Goal: Information Seeking & Learning: Learn about a topic

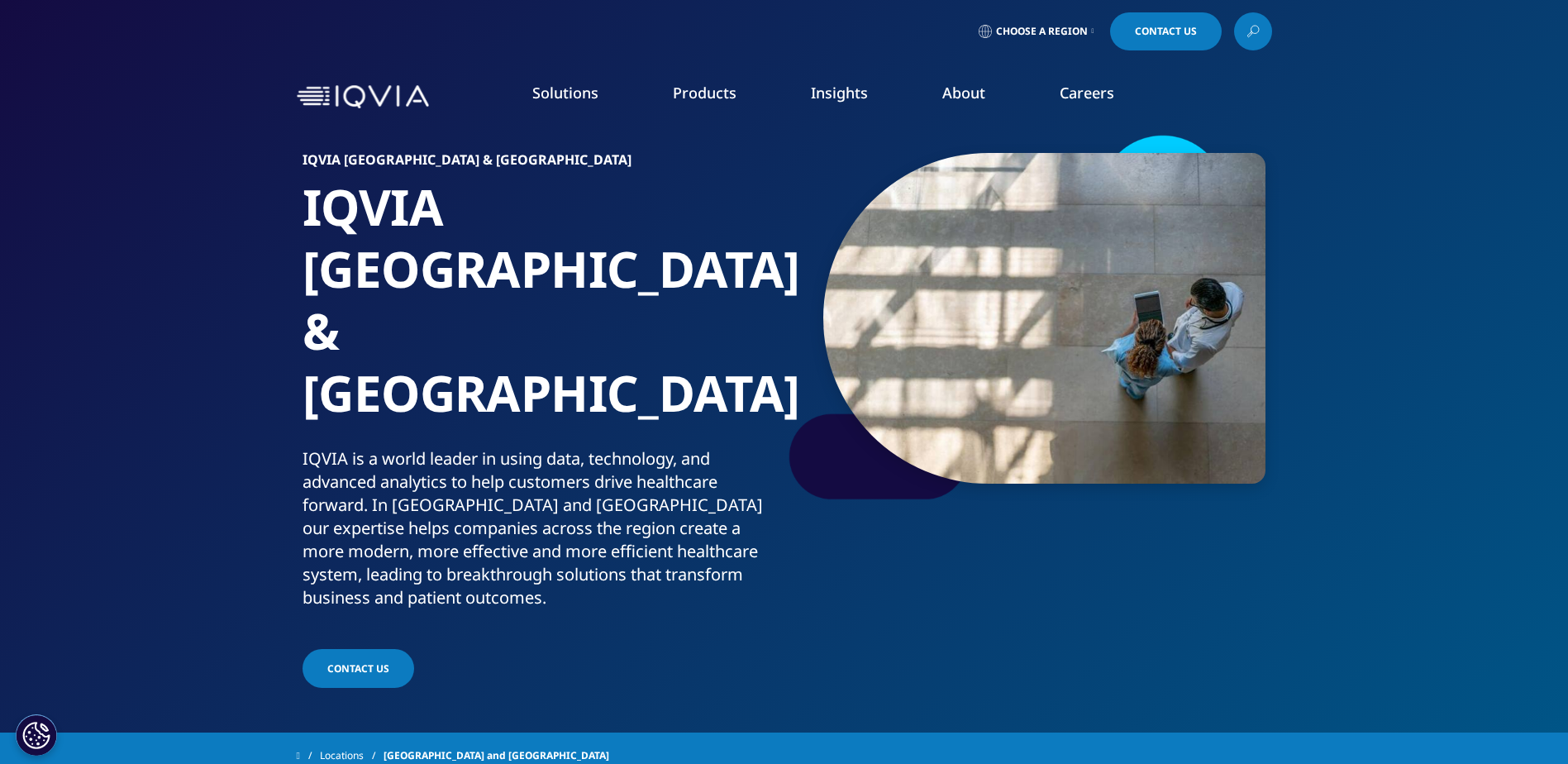
click at [346, 100] on img at bounding box center [363, 97] width 133 height 24
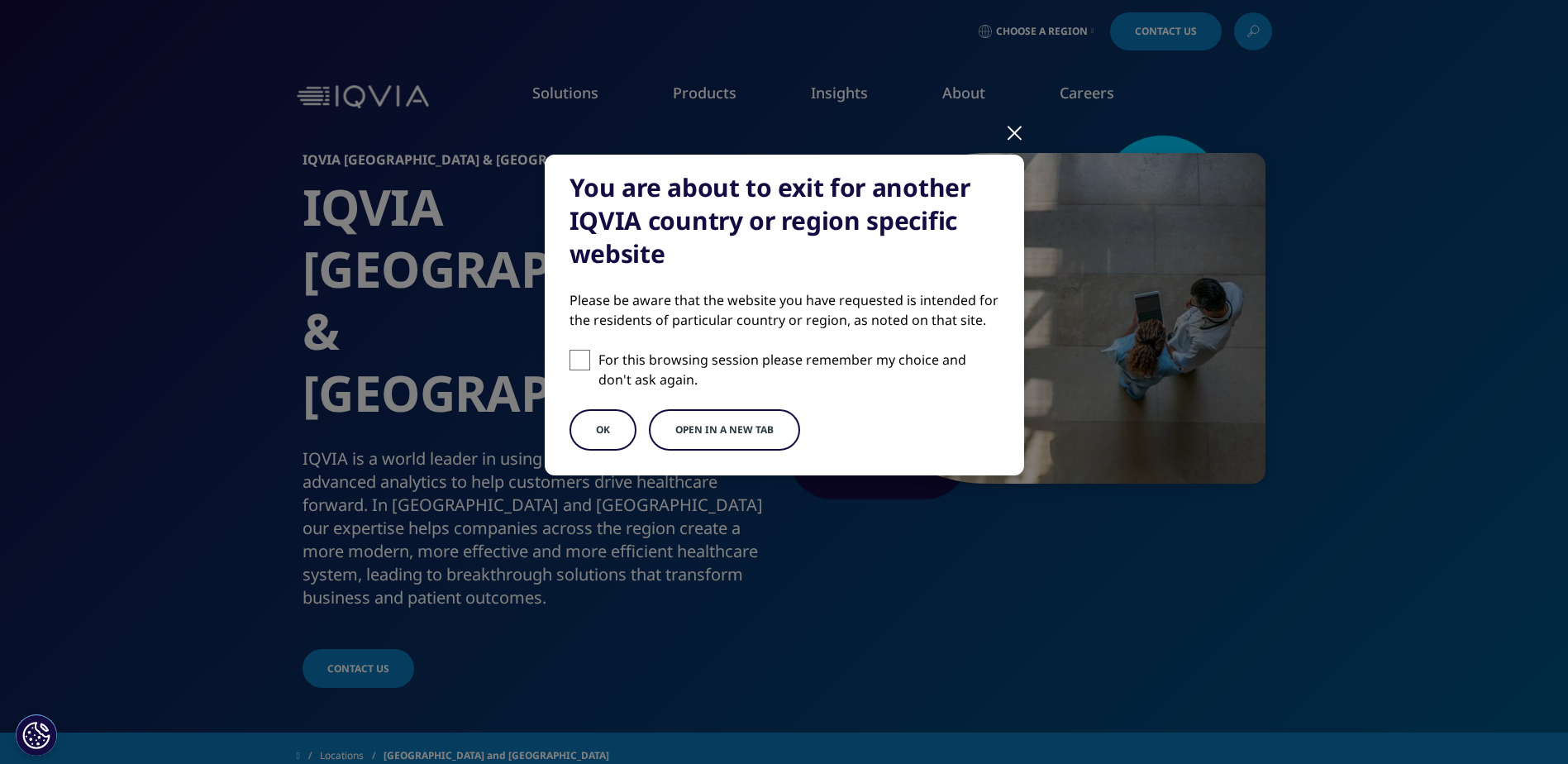
click at [673, 371] on p "For this browsing session please remember my choice and don't ask again." at bounding box center [798, 370] width 401 height 40
click at [590, 371] on input "For this browsing session please remember my choice and don't ask again." at bounding box center [579, 360] width 21 height 21
checkbox input "true"
click at [616, 426] on button "OK" at bounding box center [602, 430] width 67 height 41
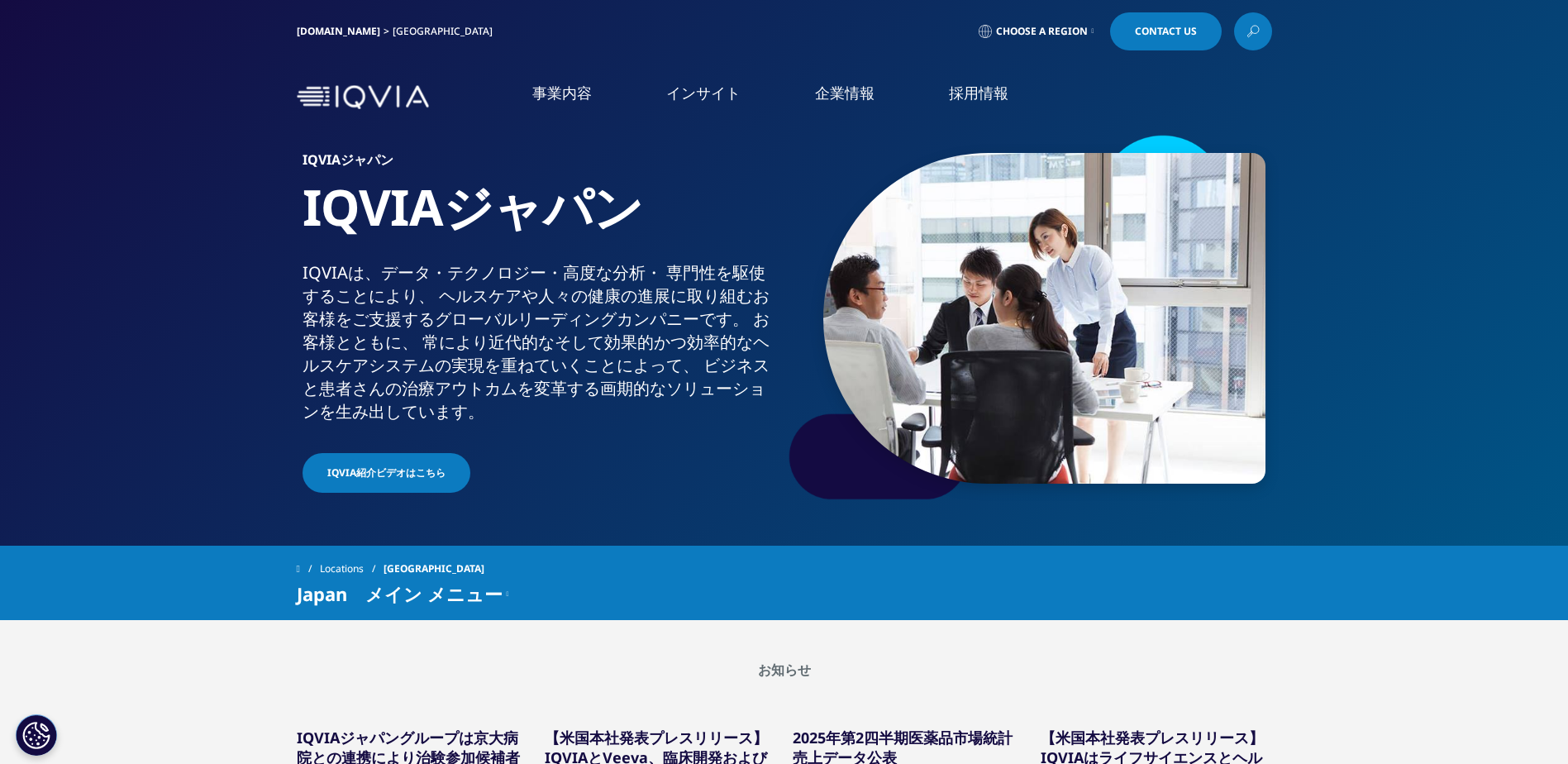
click at [1083, 27] on span "Choose a Region" at bounding box center [1042, 31] width 92 height 13
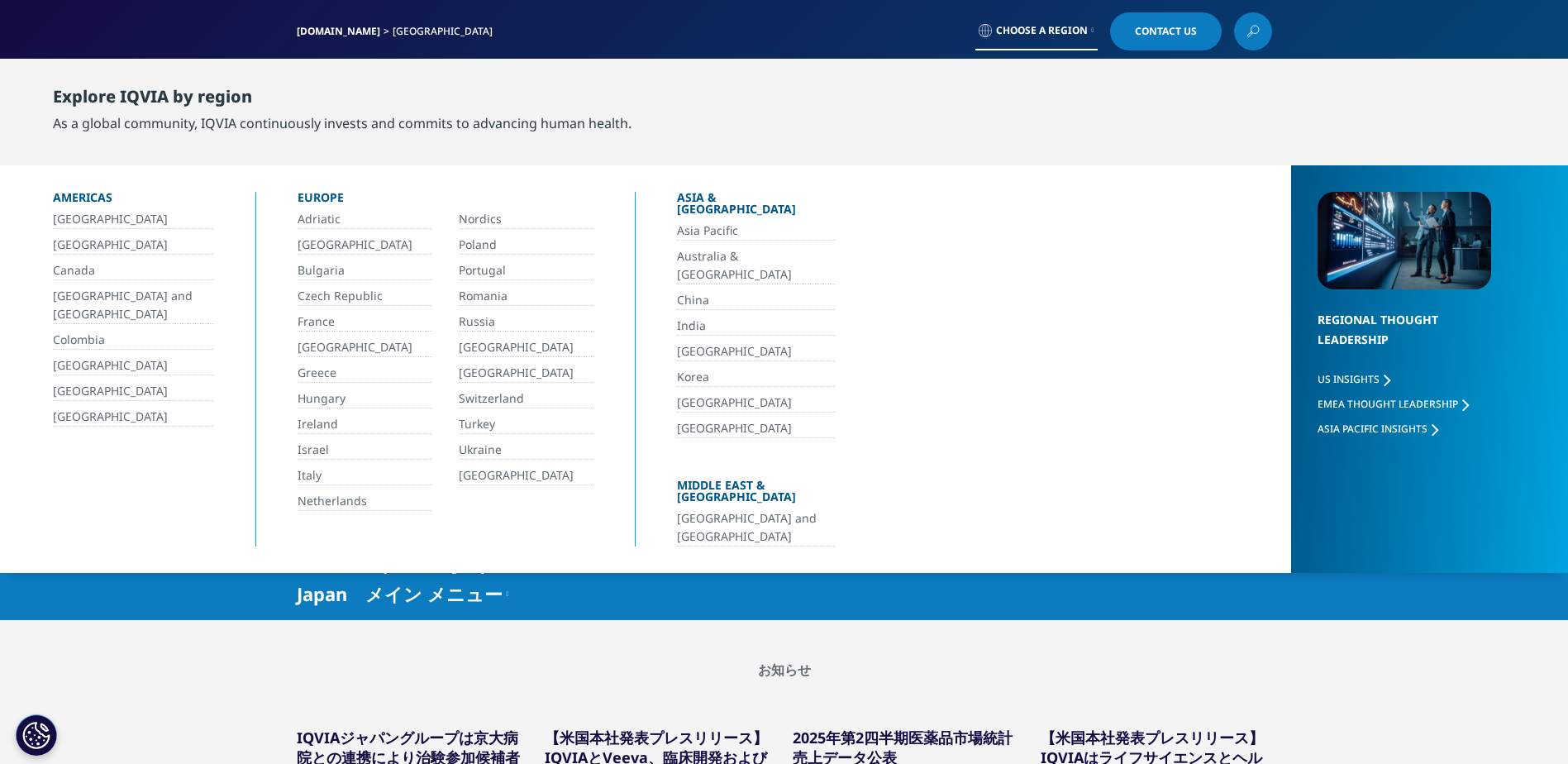
click at [1083, 27] on span "Choose a Region" at bounding box center [1042, 30] width 92 height 13
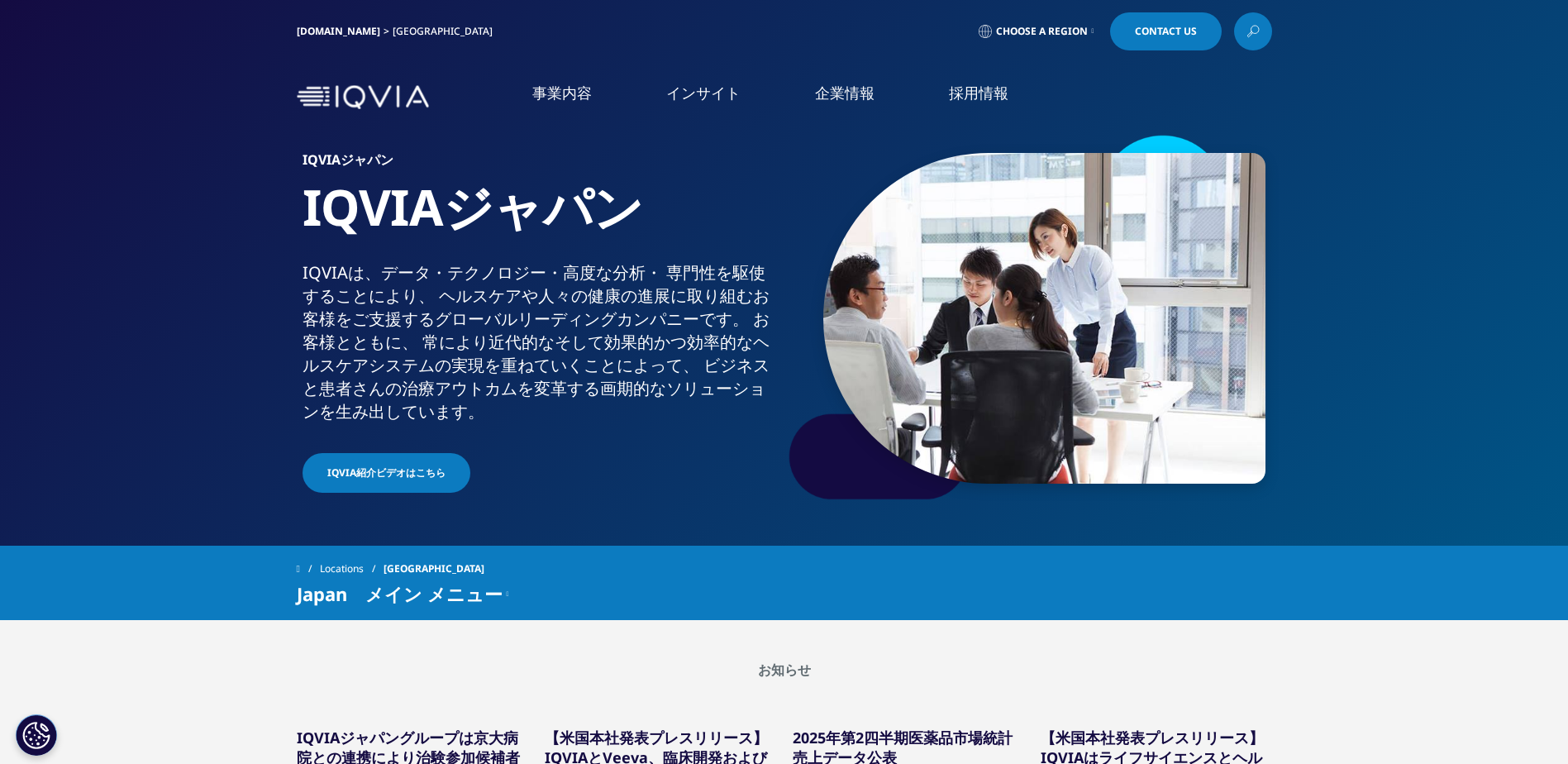
click at [326, 39] on div "IQVIA.COM Japan" at bounding box center [398, 31] width 202 height 38
click at [329, 32] on link "[DOMAIN_NAME]" at bounding box center [339, 31] width 84 height 14
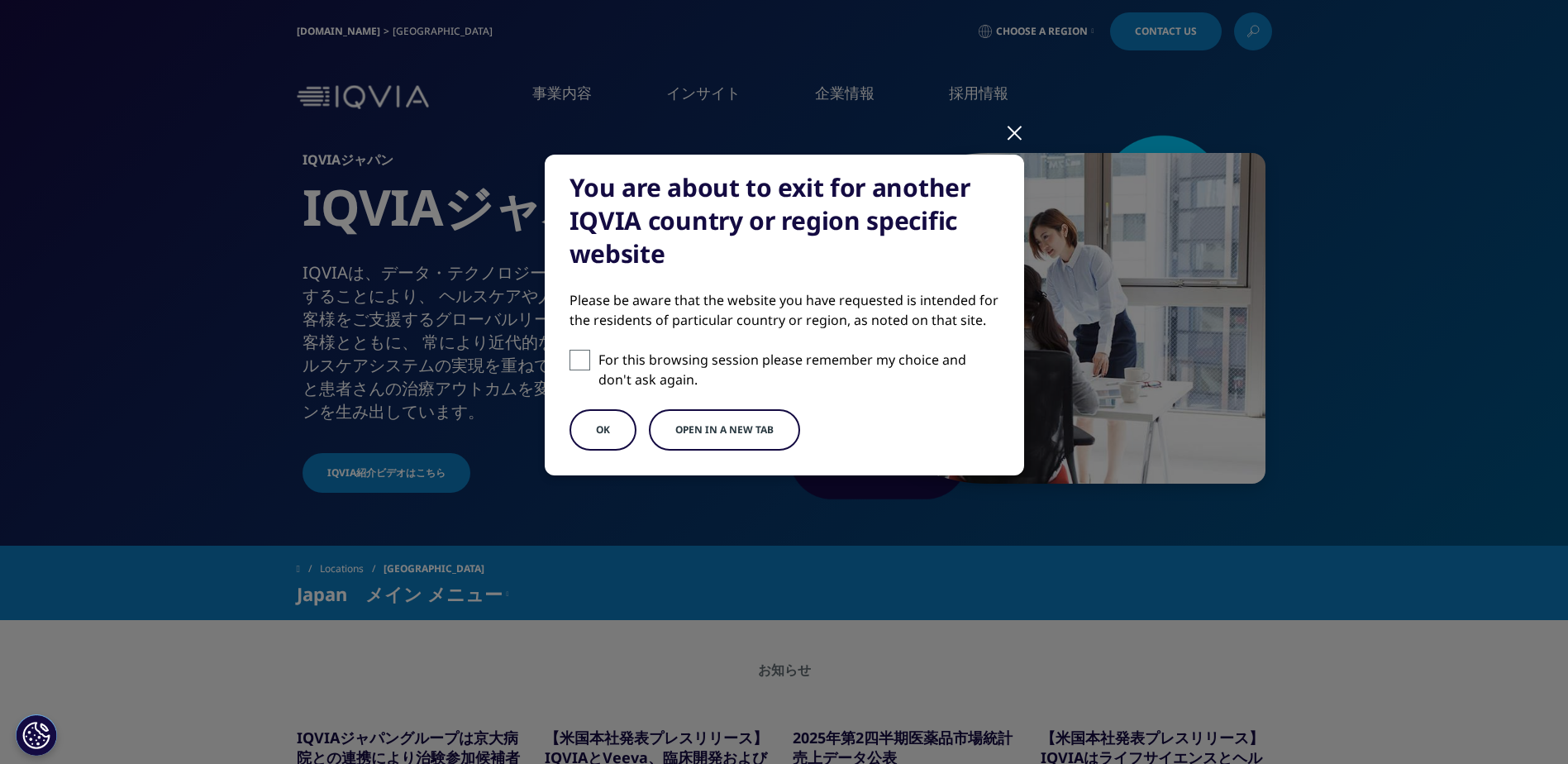
click at [636, 383] on p "For this browsing session please remember my choice and don't ask again." at bounding box center [798, 370] width 401 height 40
click at [590, 371] on input "For this browsing session please remember my choice and don't ask again." at bounding box center [579, 360] width 21 height 21
checkbox input "true"
click at [623, 423] on button "OK" at bounding box center [602, 430] width 67 height 41
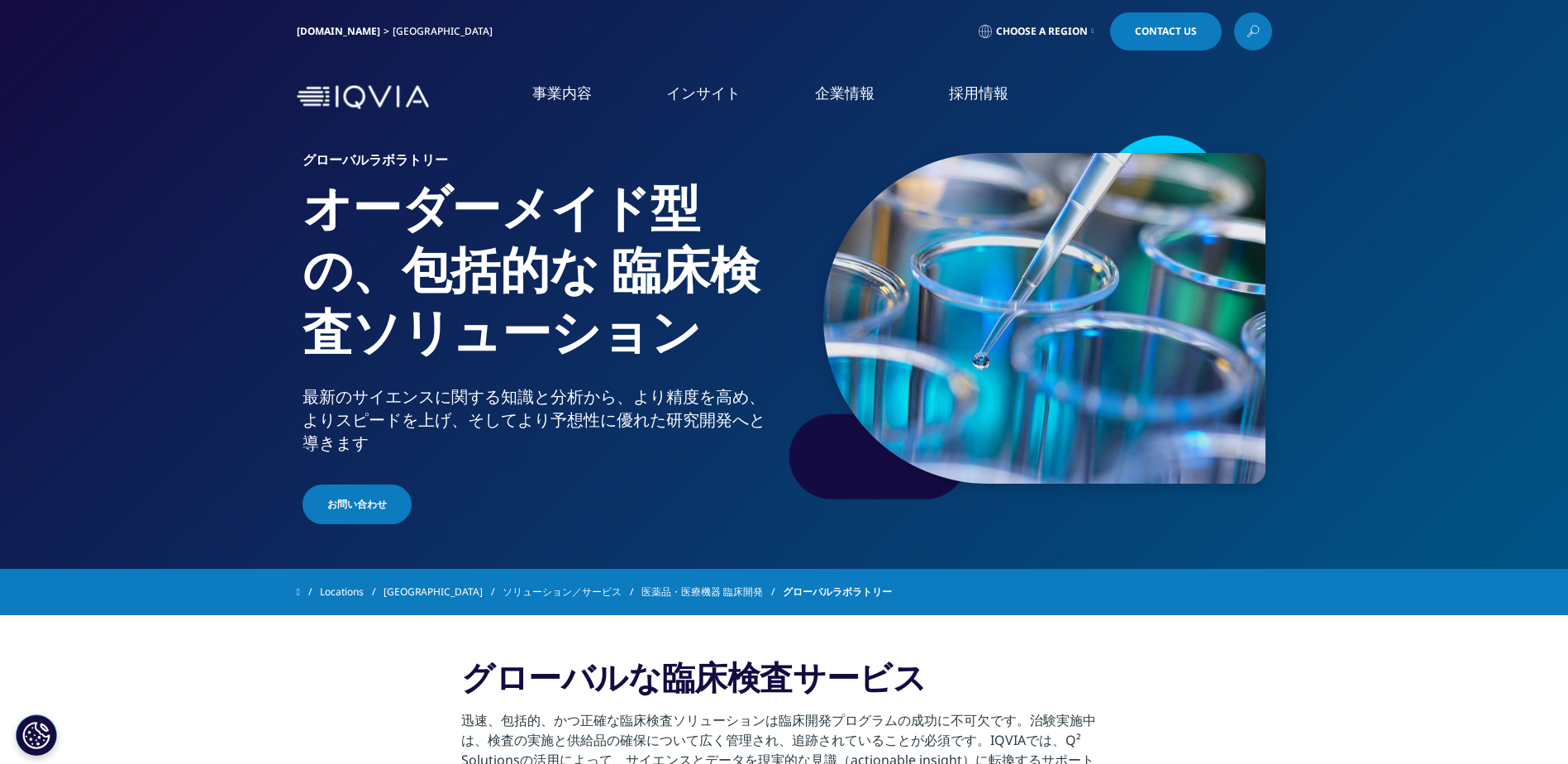
click at [1054, 28] on span "Choose a Region" at bounding box center [1042, 31] width 92 height 13
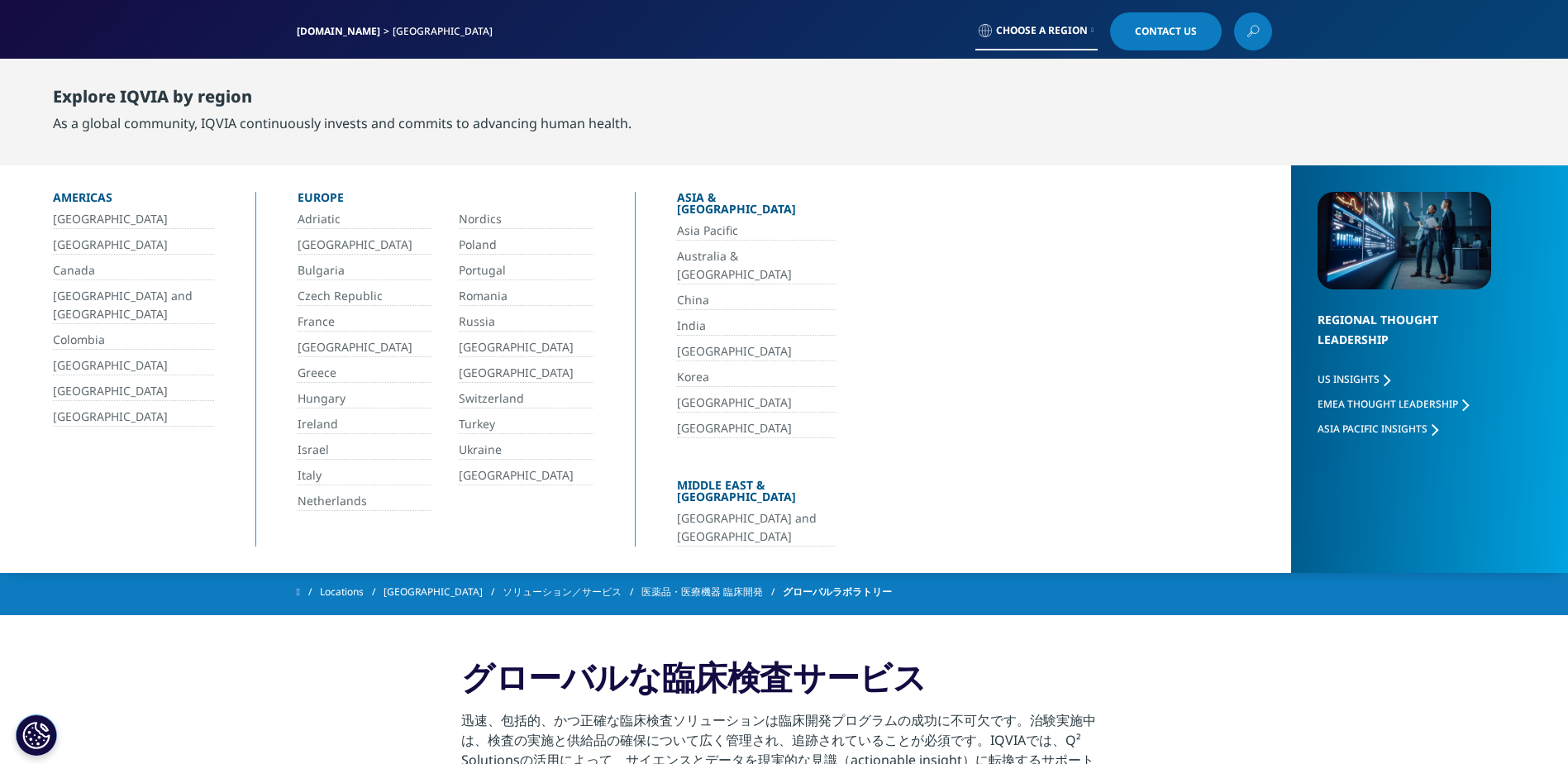
click at [683, 34] on div "[DOMAIN_NAME] [GEOGRAPHIC_DATA] Choose a Region Contact Us" at bounding box center [784, 31] width 976 height 38
click at [331, 32] on link "[DOMAIN_NAME]" at bounding box center [339, 31] width 84 height 14
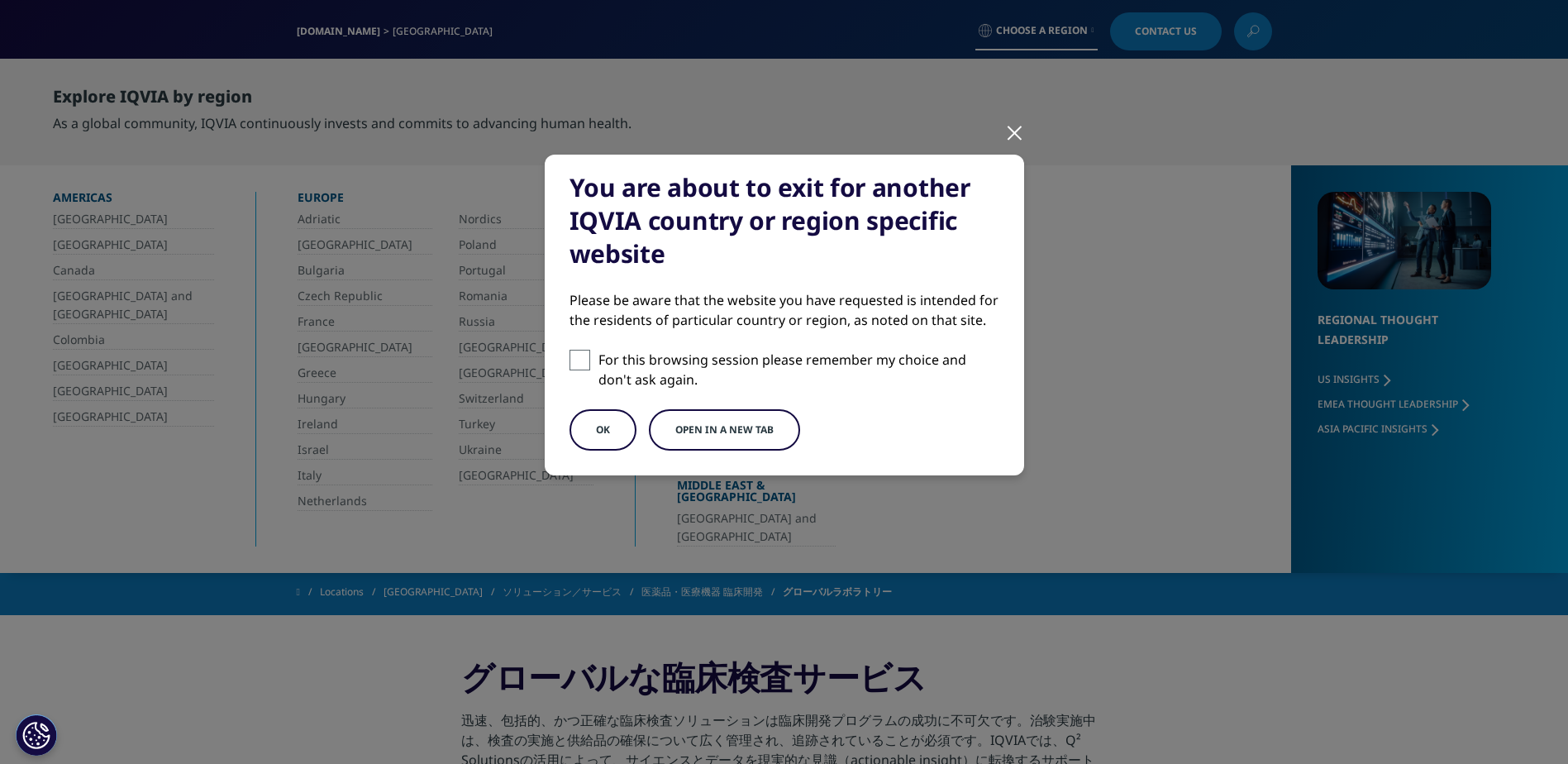
click at [1017, 139] on div at bounding box center [1015, 132] width 19 height 46
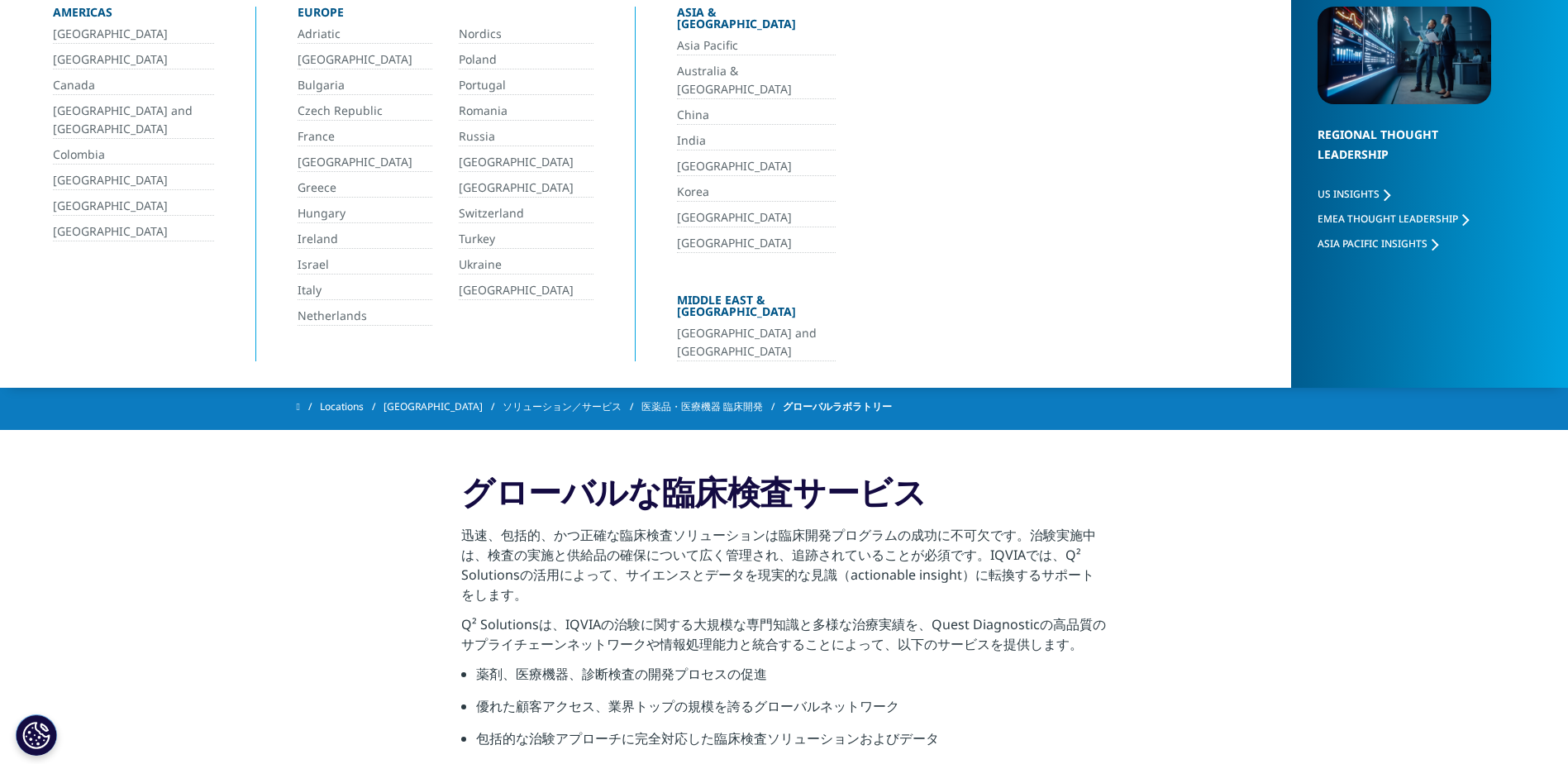
scroll to position [414, 0]
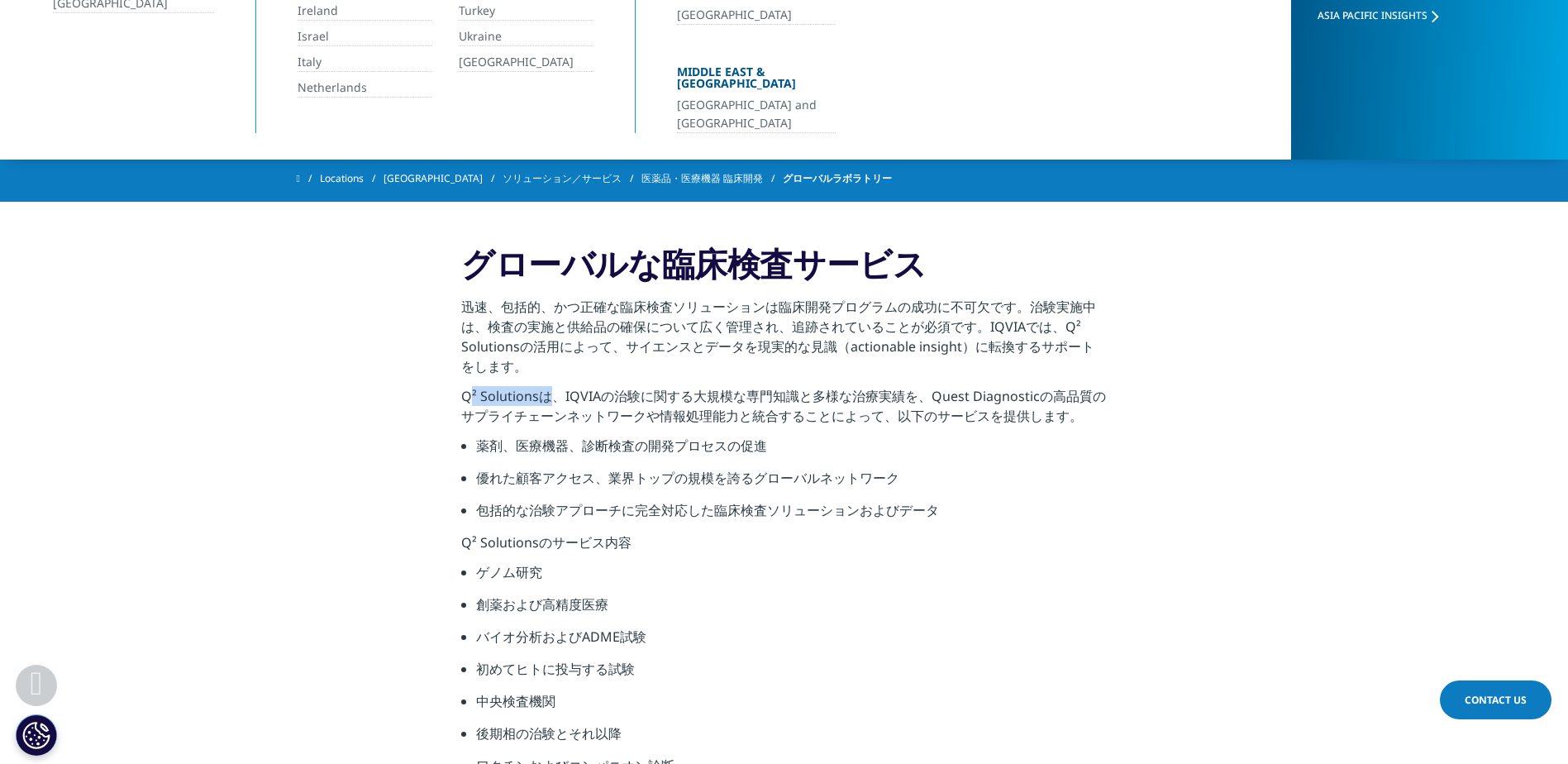
drag, startPoint x: 535, startPoint y: 395, endPoint x: 433, endPoint y: 394, distance: 102.0
click at [433, 394] on section "グローバルな臨床検査サービス 迅速、包括的、かつ正確な臨床検査ソリューションは臨床開発プログラムの成功に不可欠です。治験実施中は、検査の実施と供給品の確保につ…" at bounding box center [784, 515] width 1568 height 627
copy p "Q² Solutions"
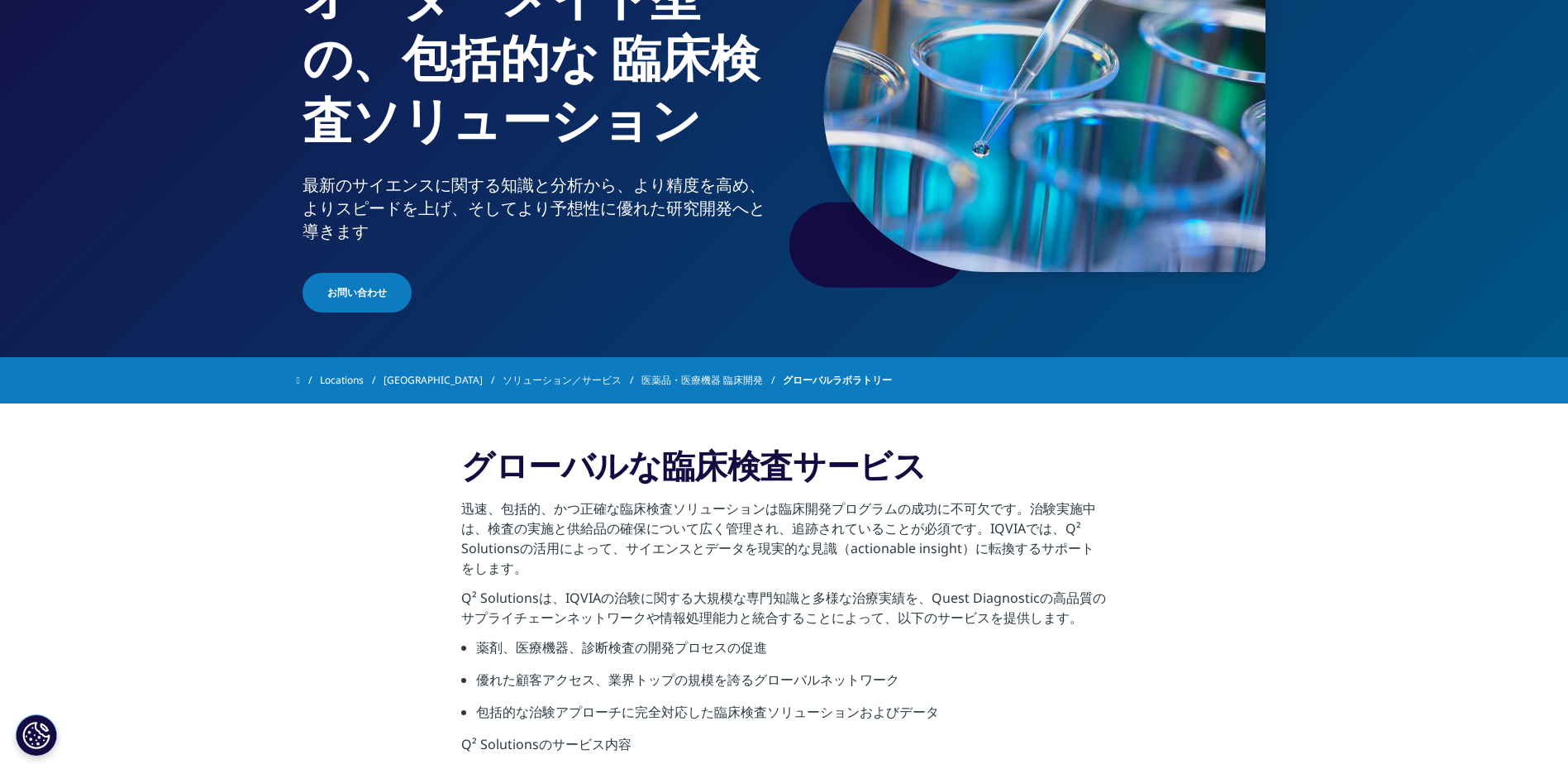
scroll to position [248, 0]
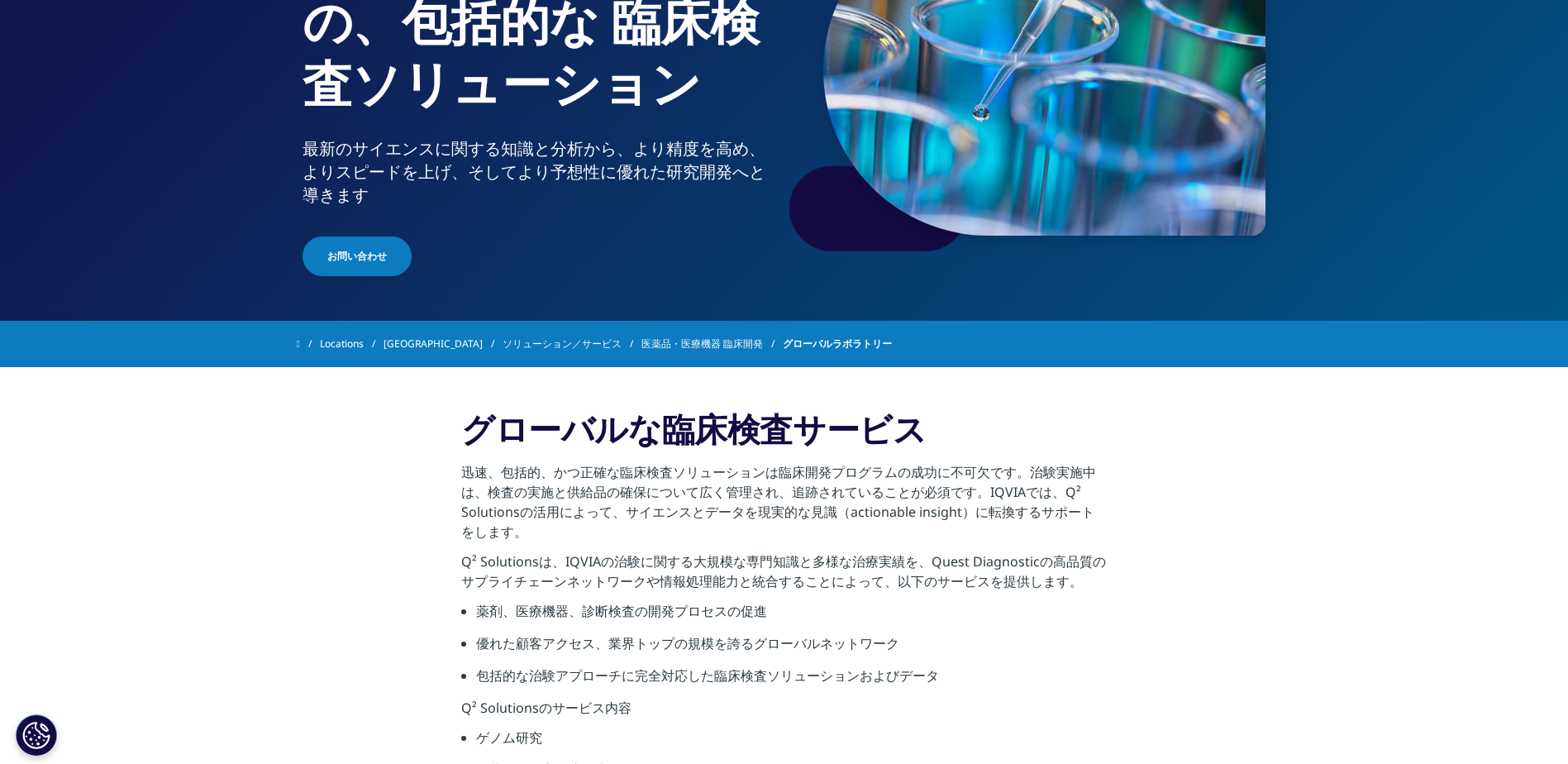
click at [783, 351] on span "グローバルラボラトリー" at bounding box center [836, 344] width 109 height 30
click at [783, 342] on span "グローバルラボラトリー" at bounding box center [836, 344] width 109 height 30
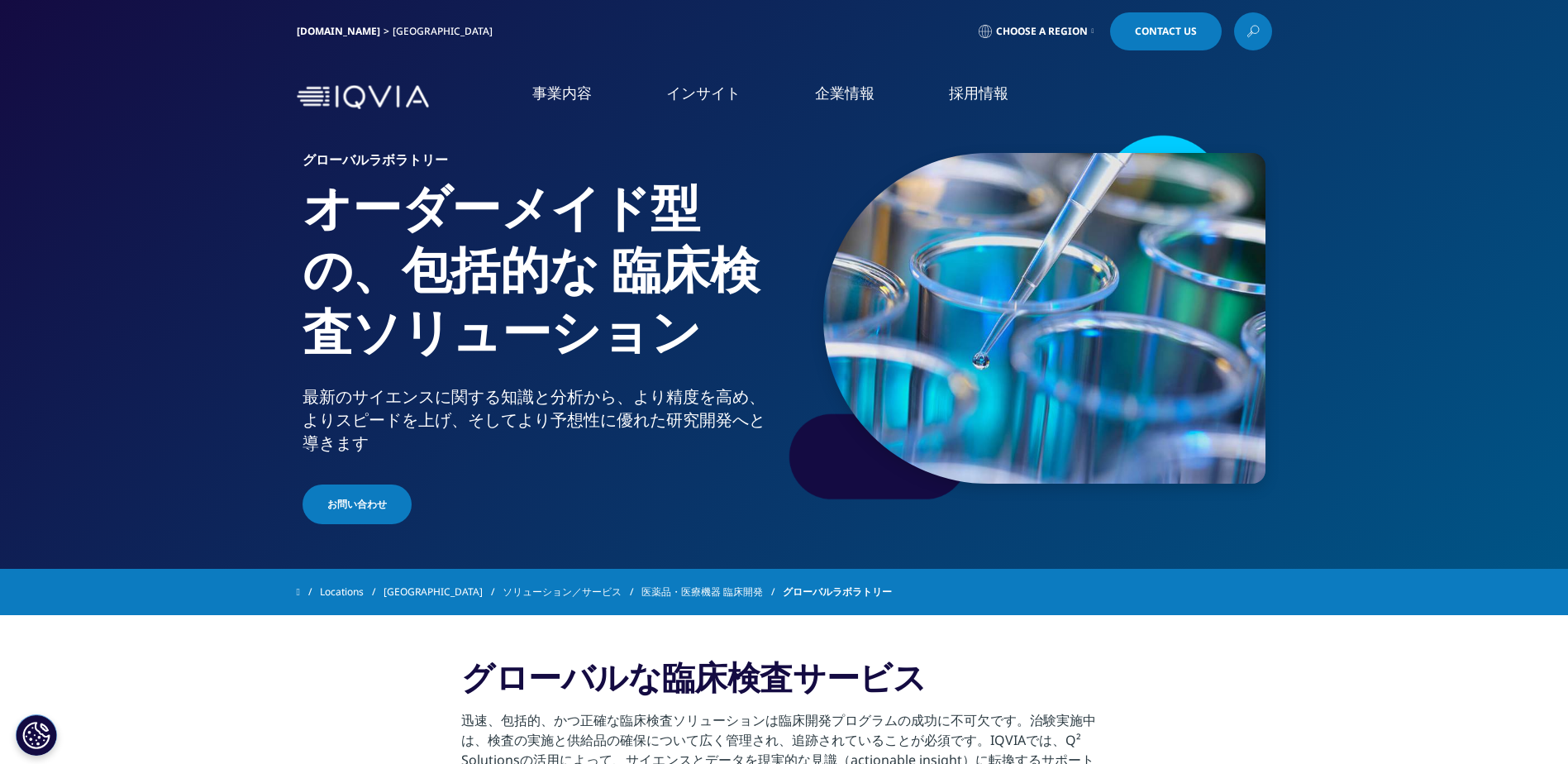
click at [348, 27] on link "[DOMAIN_NAME]" at bounding box center [339, 31] width 84 height 14
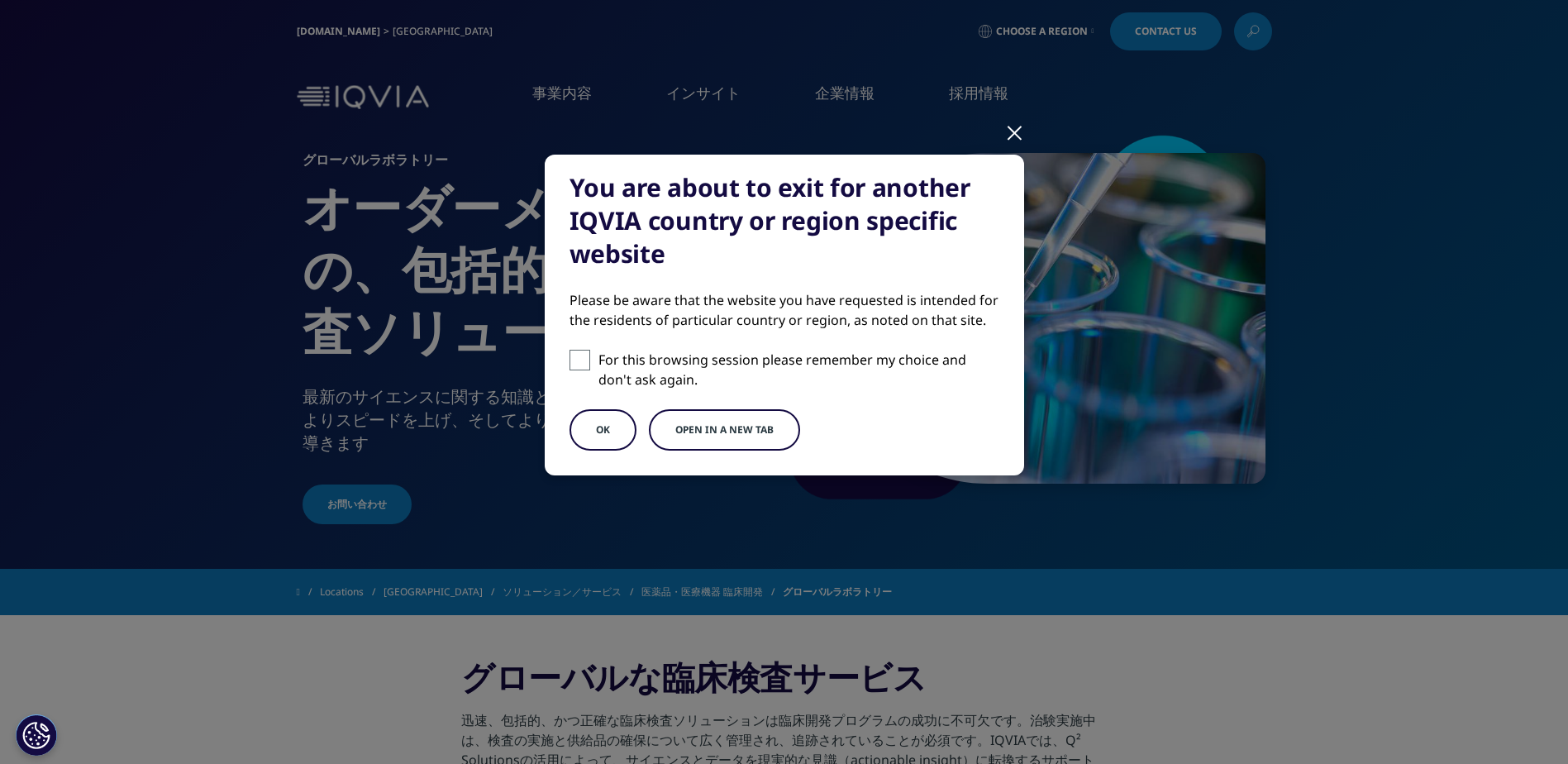
click at [568, 421] on div "You are about to exit for another IQVIA country or region specific website Plea…" at bounding box center [784, 315] width 479 height 321
click at [572, 361] on span at bounding box center [579, 360] width 21 height 21
click at [572, 361] on input "For this browsing session please remember my choice and don't ask again." at bounding box center [579, 360] width 21 height 21
checkbox input "true"
click at [602, 429] on button "OK" at bounding box center [602, 430] width 67 height 41
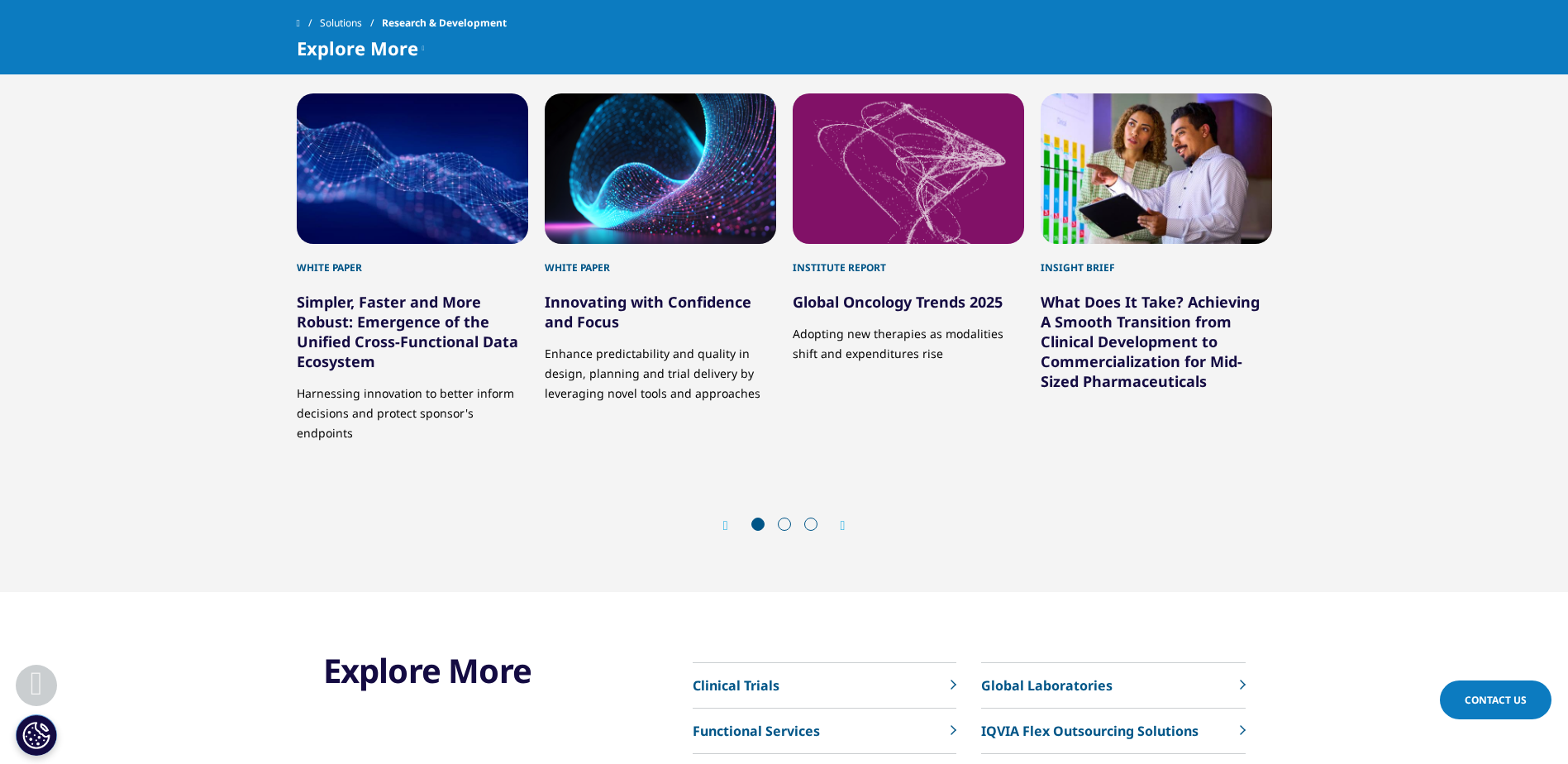
scroll to position [5791, 0]
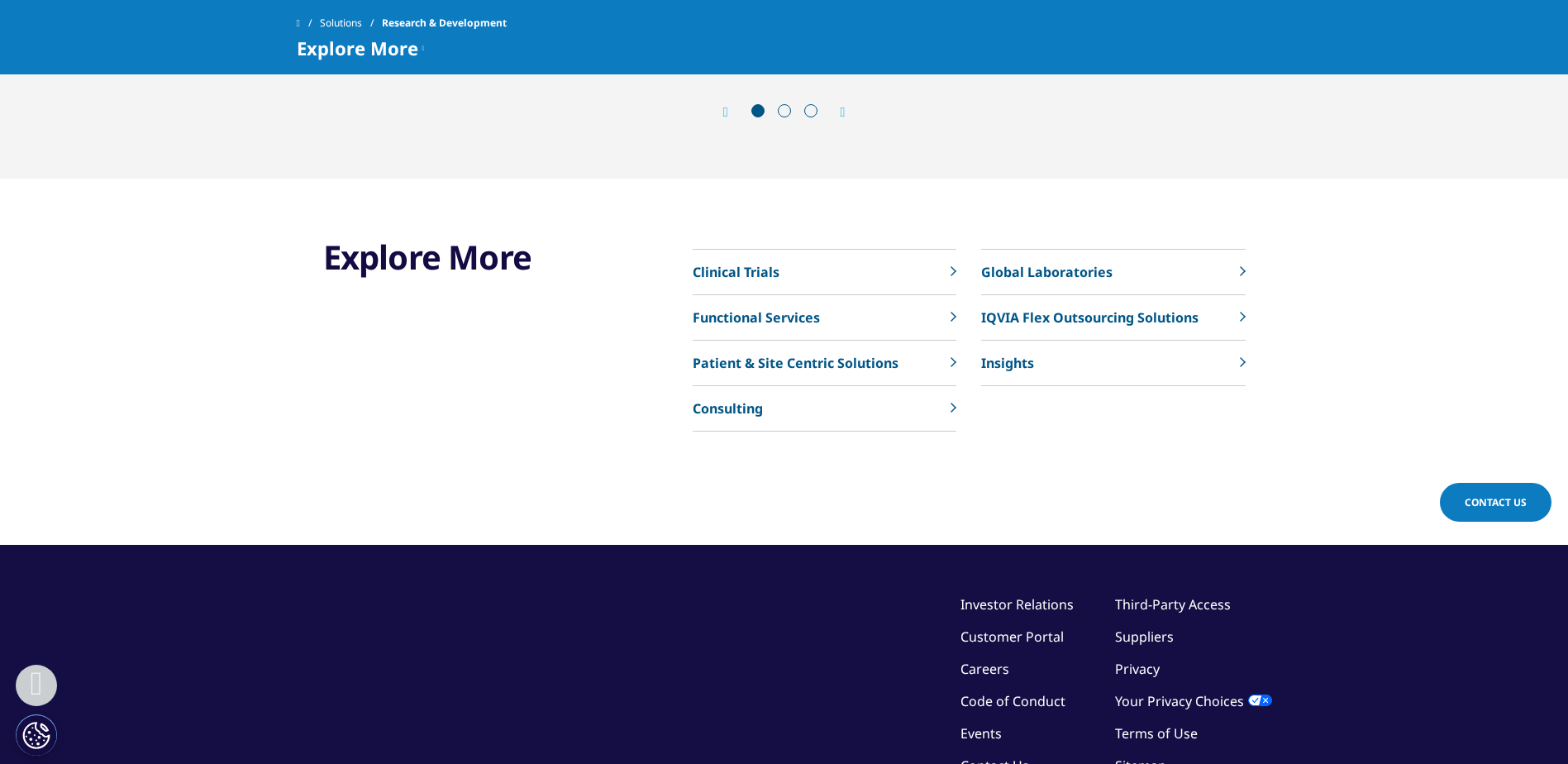
click at [1026, 262] on p "Global Laboratories" at bounding box center [1047, 272] width 132 height 20
